Goal: Information Seeking & Learning: Learn about a topic

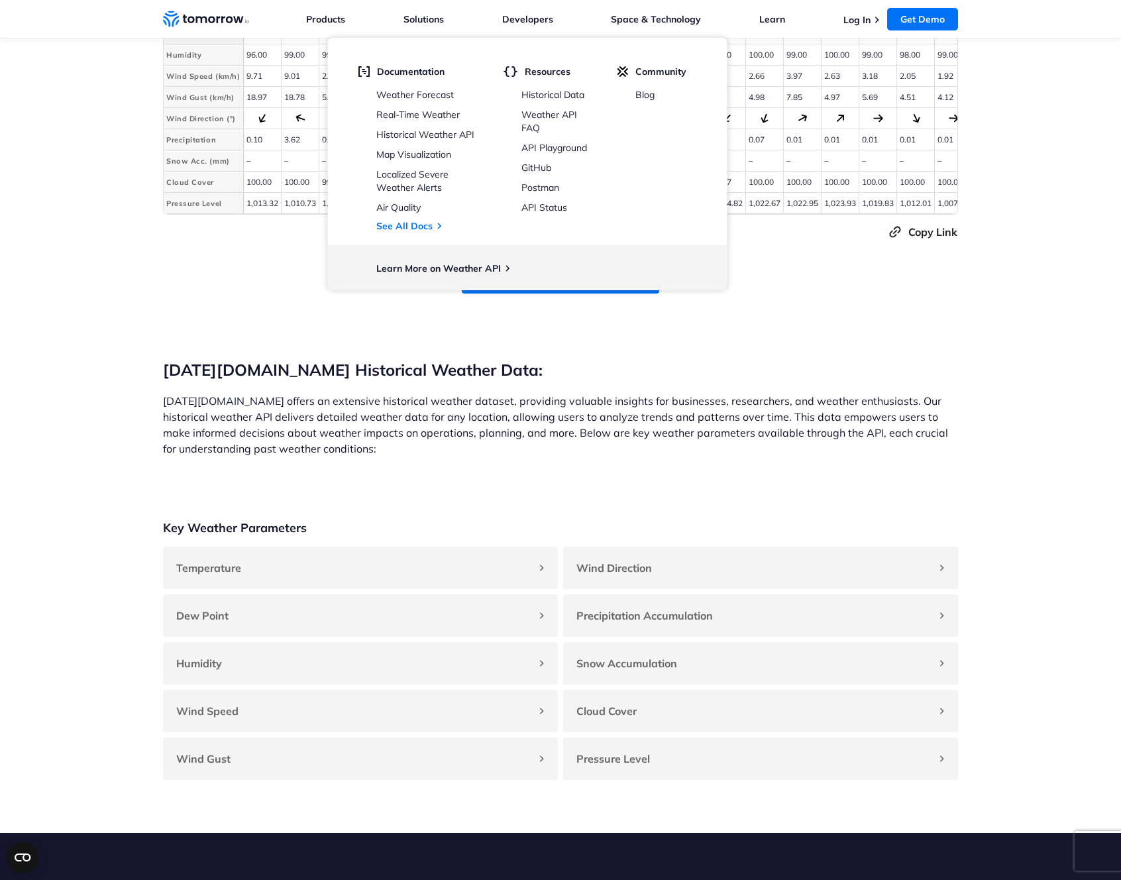
click at [340, 323] on section "[DATE][DOMAIN_NAME] Historical Weather Data: [DATE][DOMAIN_NAME] offers an exte…" at bounding box center [560, 380] width 1121 height 174
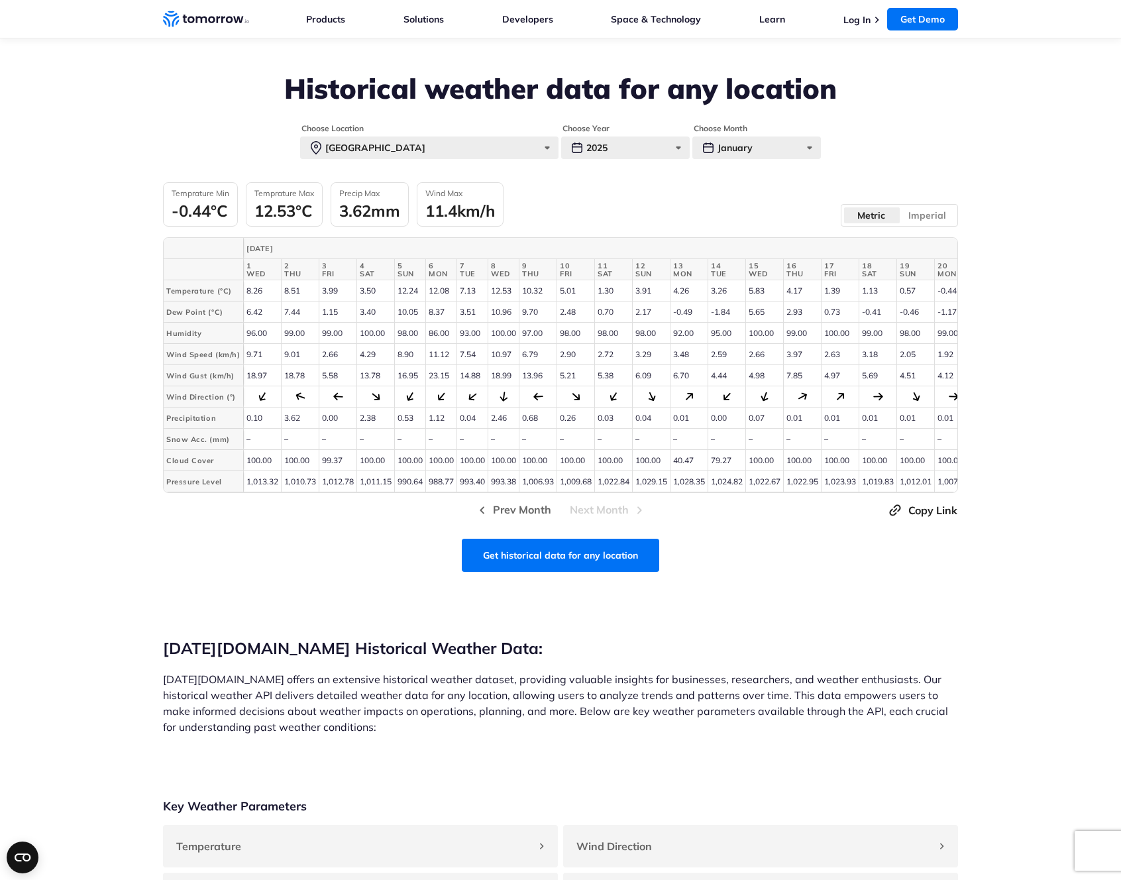
click at [443, 209] on div "11.4km/h" at bounding box center [460, 211] width 70 height 20
click at [580, 152] on fieldset "Choose Year [DATE] 2025 2024 2023 2022 2021 2020" at bounding box center [625, 141] width 128 height 36
click at [625, 149] on div "2025" at bounding box center [625, 147] width 128 height 23
click at [582, 284] on label "2020" at bounding box center [625, 293] width 128 height 24
click at [0, 0] on input "2020" at bounding box center [0, 0] width 0 height 0
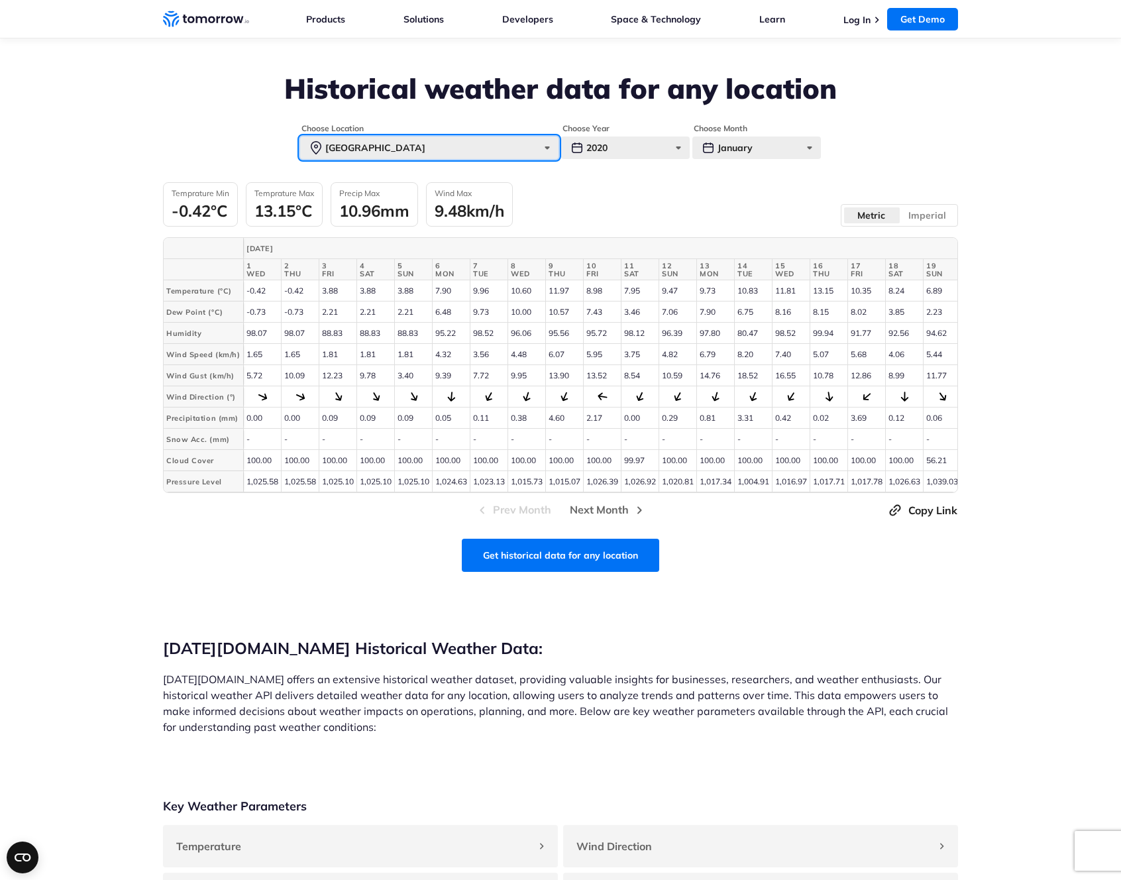
click at [548, 154] on div "[GEOGRAPHIC_DATA]" at bounding box center [429, 147] width 258 height 23
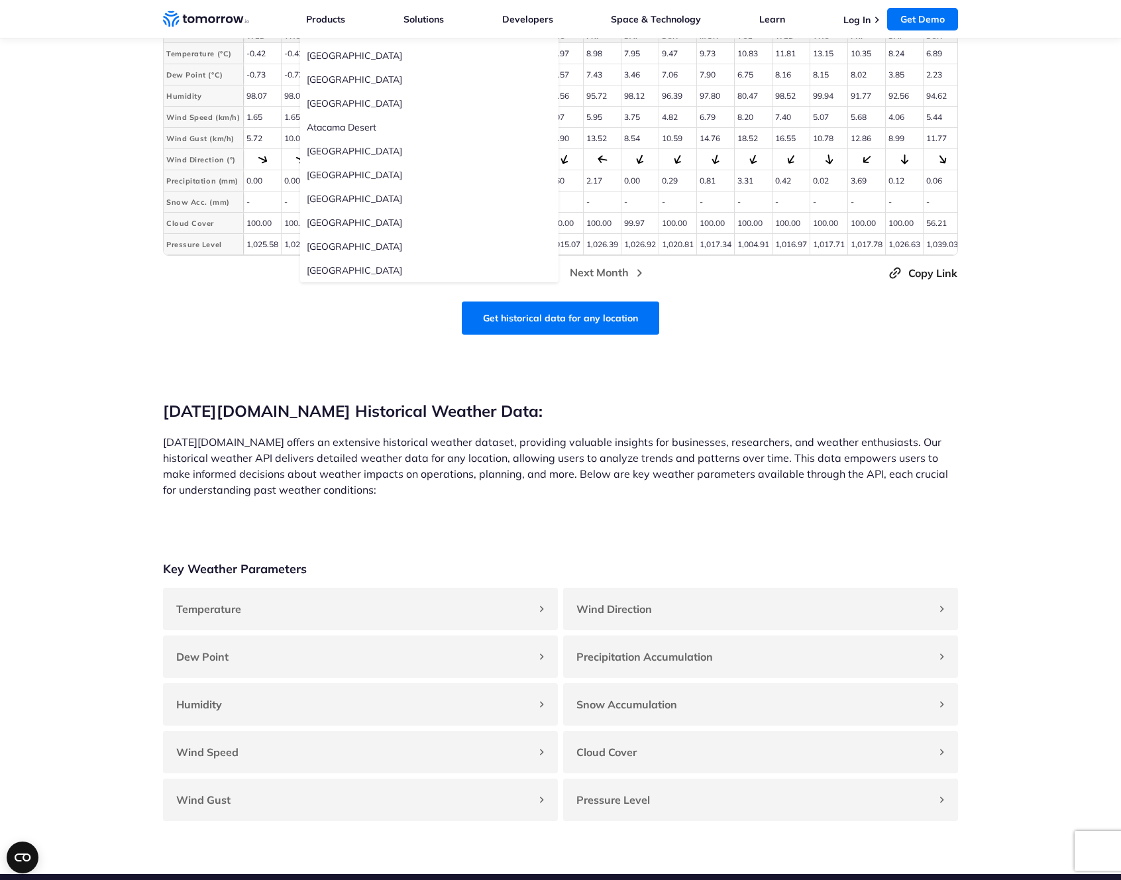
scroll to position [574, 0]
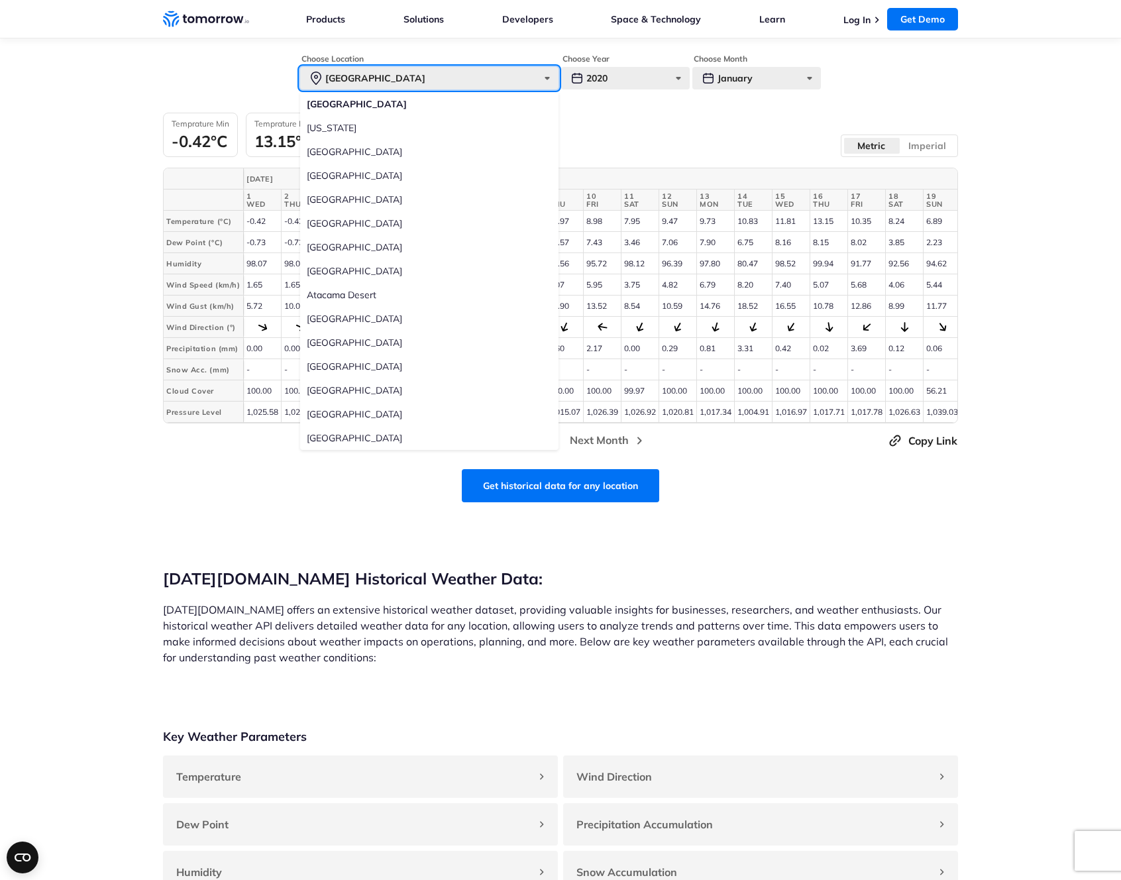
click at [338, 78] on div "[GEOGRAPHIC_DATA]" at bounding box center [429, 78] width 258 height 23
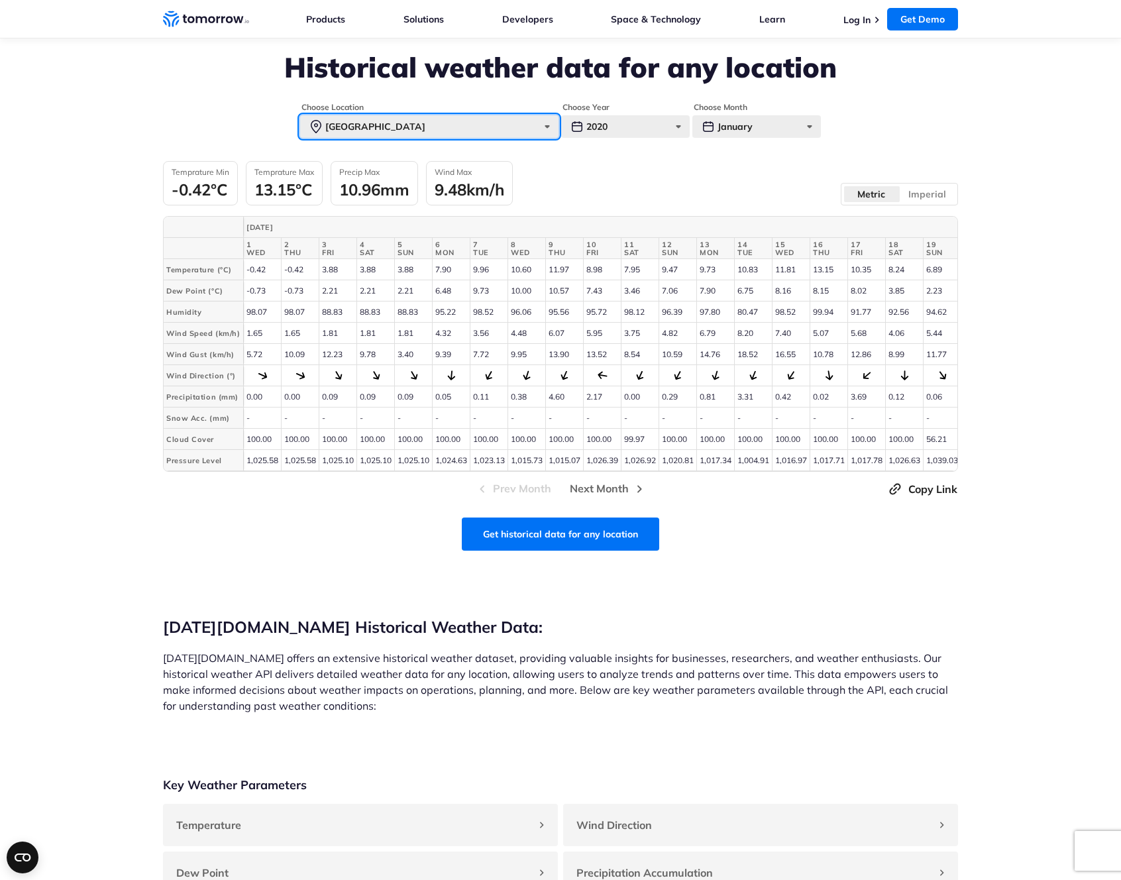
scroll to position [482, 0]
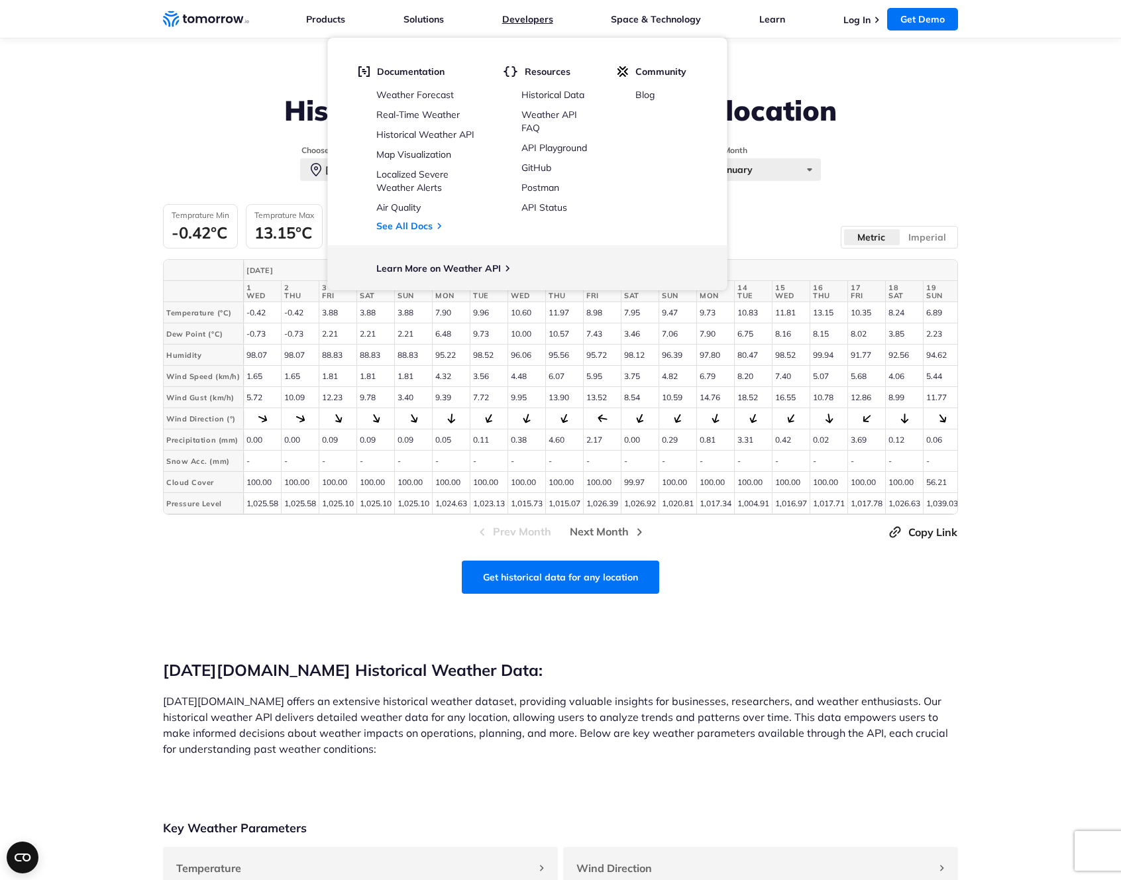
click at [528, 24] on link "Developers" at bounding box center [527, 19] width 51 height 12
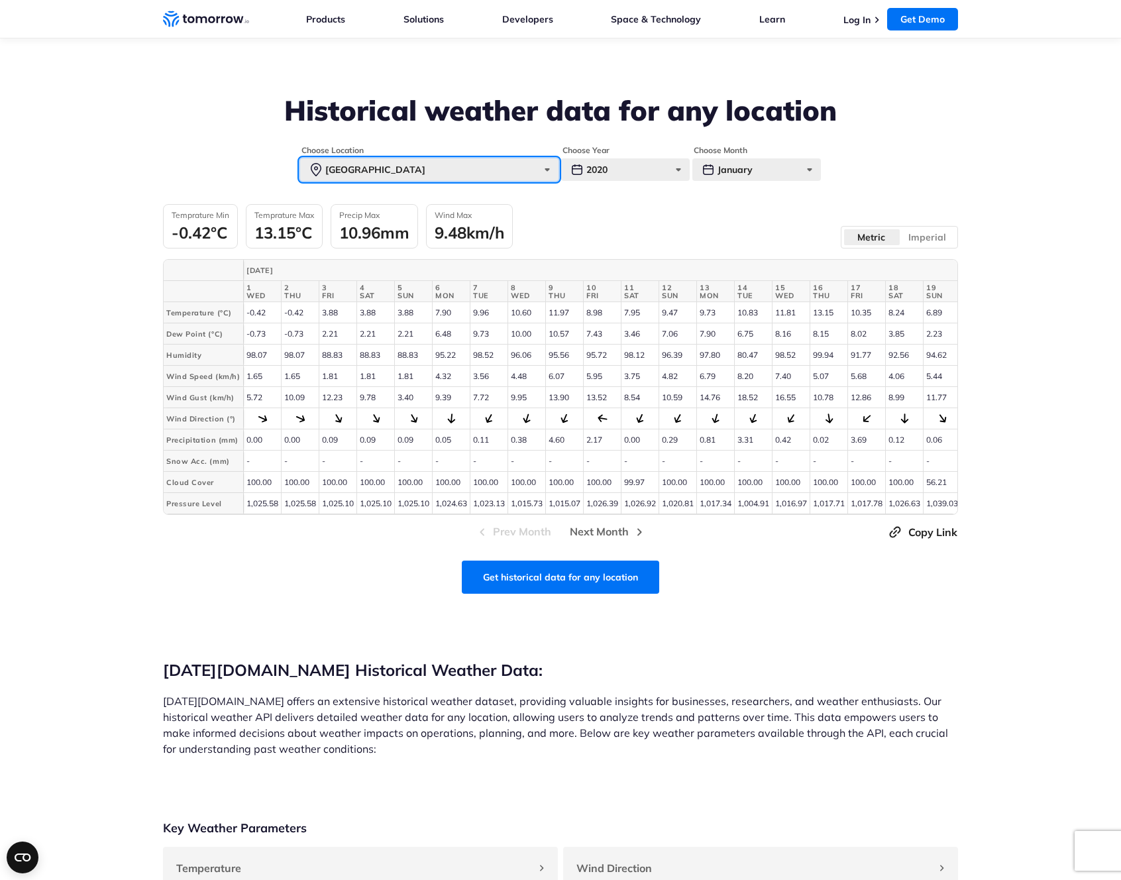
click at [495, 170] on div "[GEOGRAPHIC_DATA]" at bounding box center [429, 169] width 258 height 23
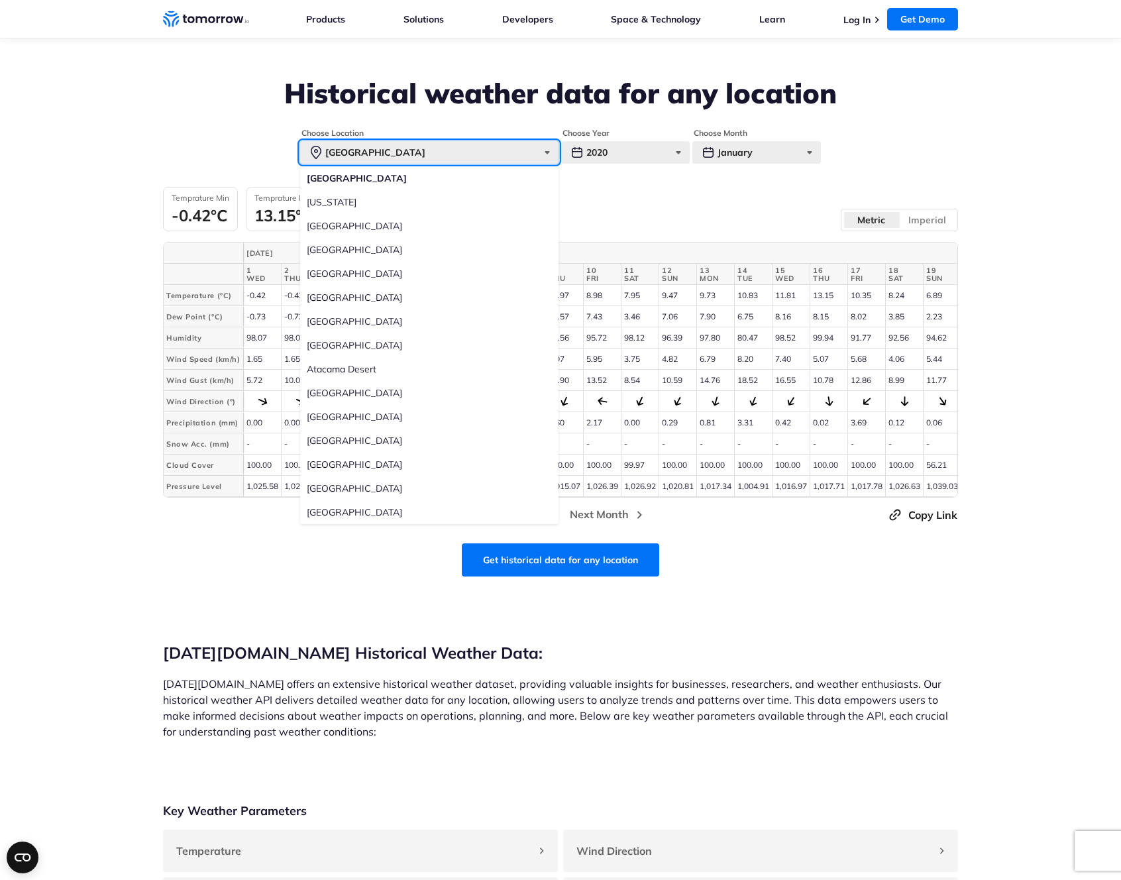
scroll to position [448, 0]
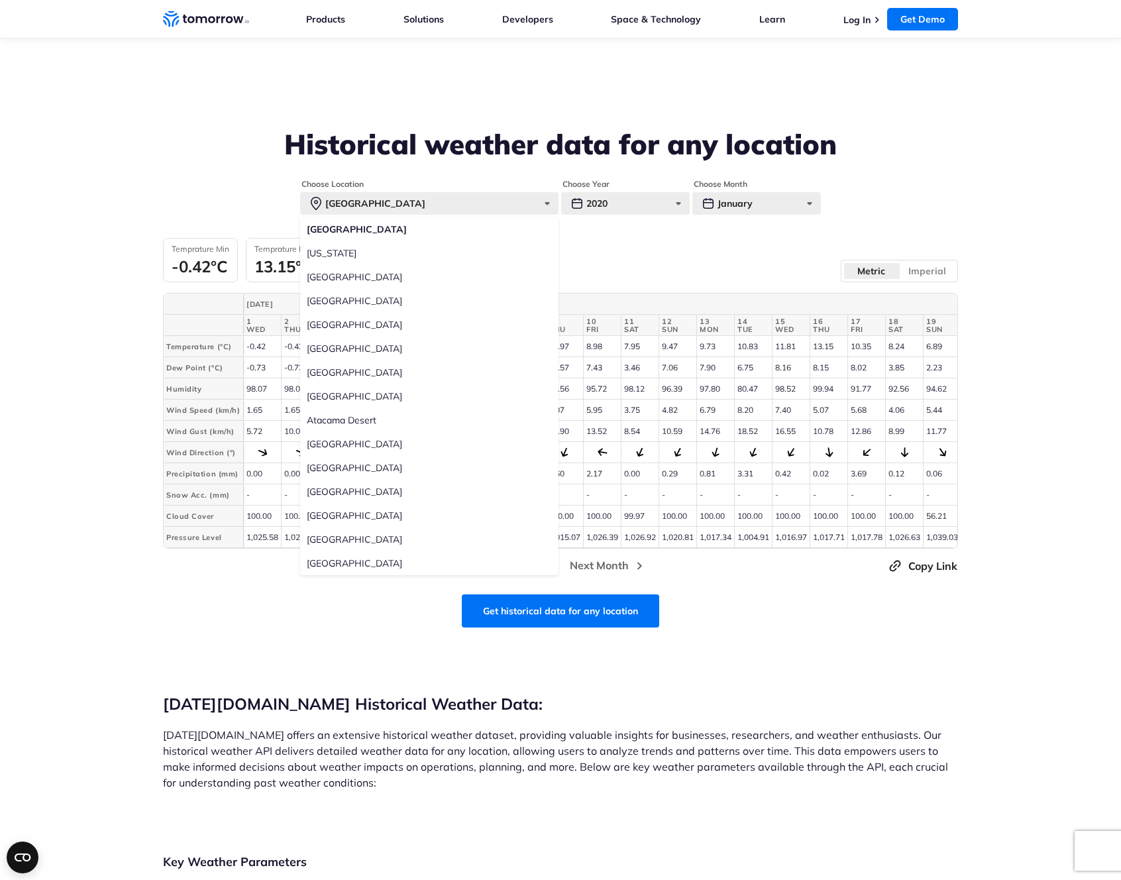
click at [334, 254] on label "[US_STATE]" at bounding box center [429, 253] width 258 height 24
click at [0, 0] on input "[US_STATE]" at bounding box center [0, 0] width 0 height 0
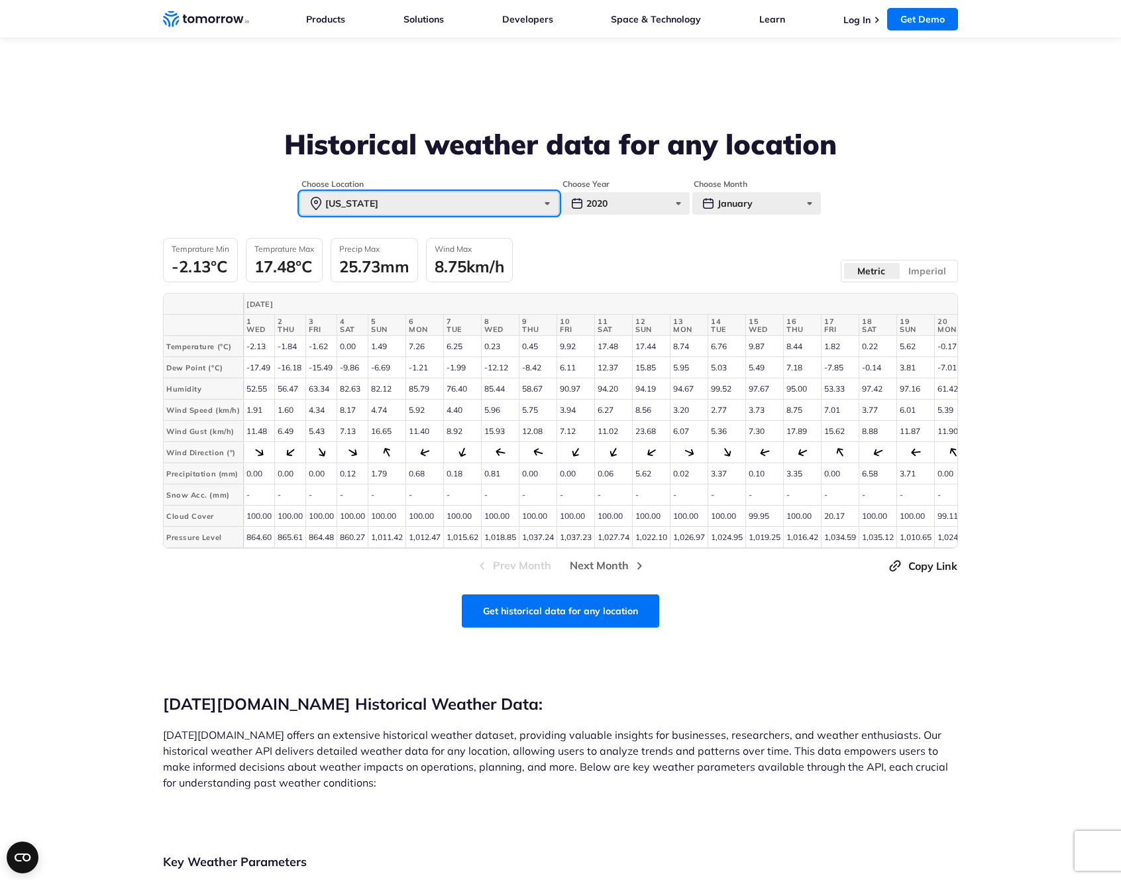
click at [409, 209] on div "[US_STATE]" at bounding box center [429, 203] width 258 height 23
